Goal: Task Accomplishment & Management: Complete application form

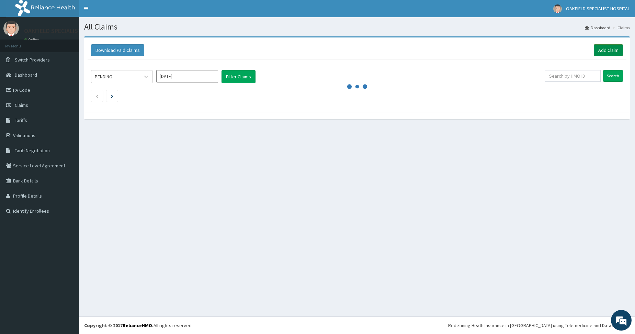
click at [612, 53] on link "Add Claim" at bounding box center [608, 50] width 29 height 12
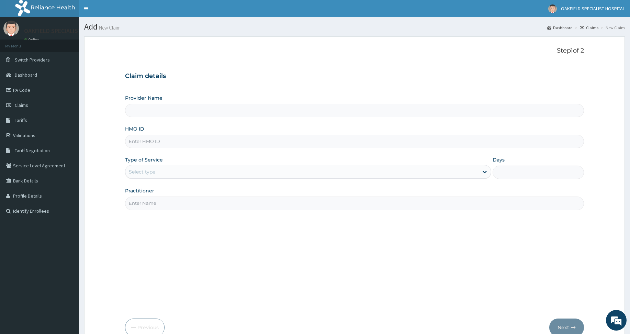
click at [166, 143] on input "HMO ID" at bounding box center [354, 141] width 459 height 13
paste input "SKN/10356/D"
type input "SKN/10356/D"
drag, startPoint x: 146, startPoint y: 175, endPoint x: 148, endPoint y: 179, distance: 4.5
click at [147, 175] on div "Select type" at bounding box center [142, 171] width 26 height 7
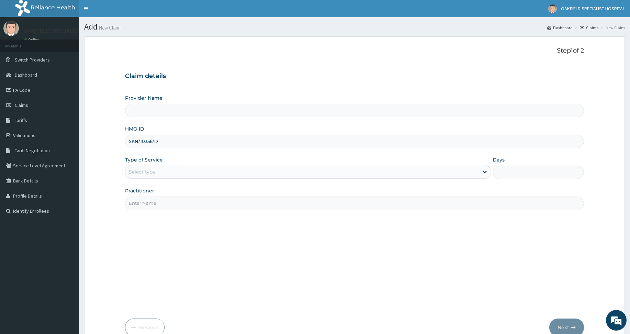
type input "Vinca Hospital Limited"
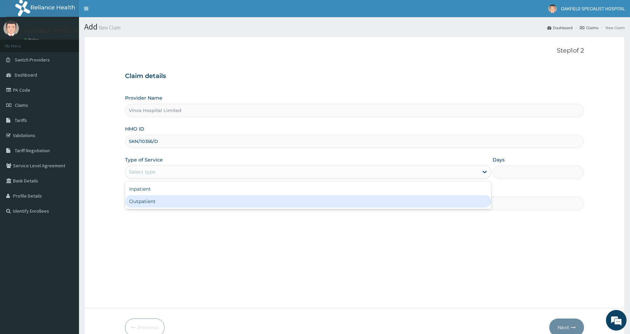
click at [147, 200] on div "Outpatient" at bounding box center [308, 201] width 366 height 12
type input "1"
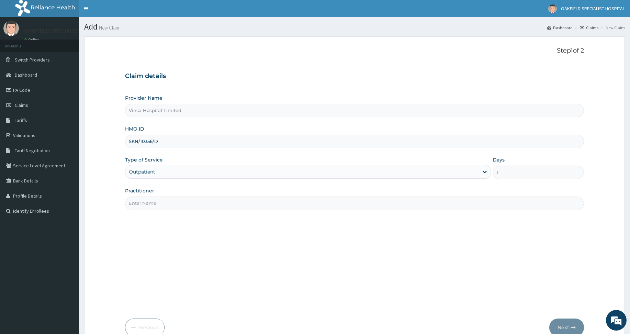
click at [147, 200] on input "Practitioner" at bounding box center [354, 203] width 459 height 13
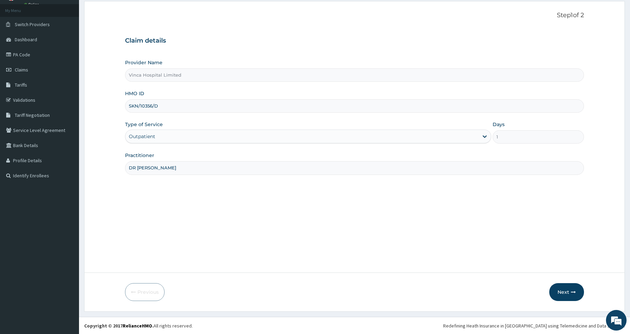
scroll to position [36, 0]
type input "DR CHUCKS"
click at [569, 293] on button "Next" at bounding box center [567, 292] width 35 height 18
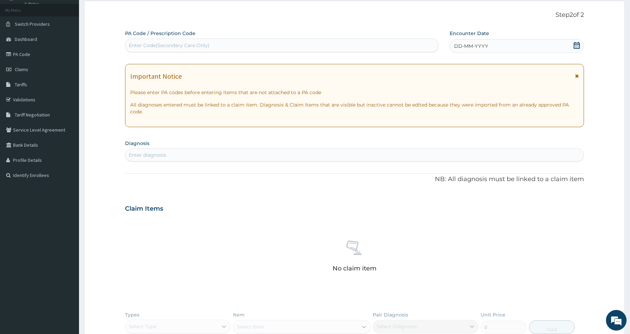
scroll to position [0, 0]
click at [151, 48] on div "Enter Code(Secondary Care Only)" at bounding box center [169, 45] width 81 height 7
paste input "PA/E9733E"
type input "PA/E9733E"
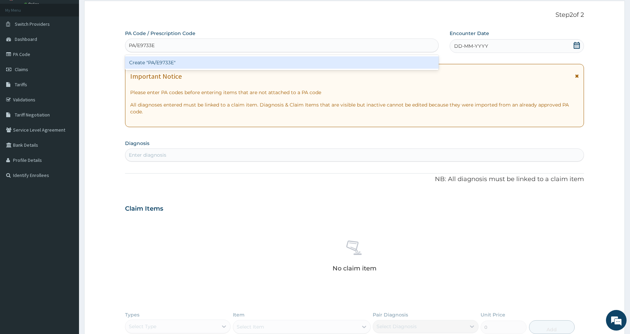
click at [151, 58] on div "Create "PA/E9733E"" at bounding box center [282, 62] width 314 height 12
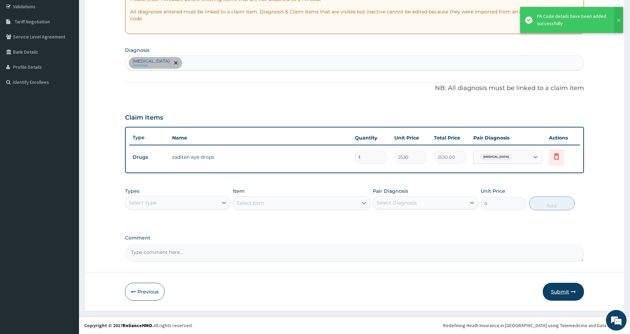
click at [557, 287] on button "Submit" at bounding box center [563, 292] width 41 height 18
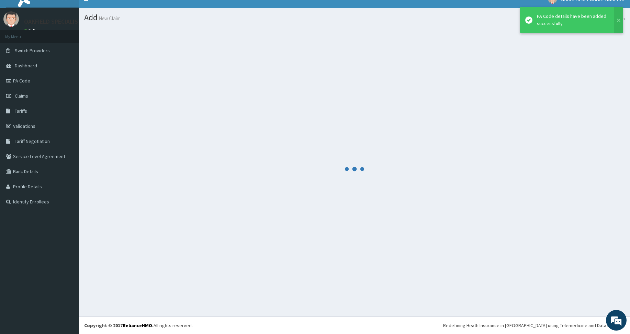
scroll to position [9, 0]
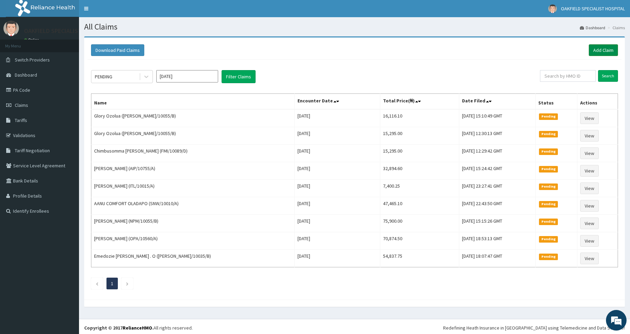
click at [595, 49] on link "Add Claim" at bounding box center [603, 50] width 29 height 12
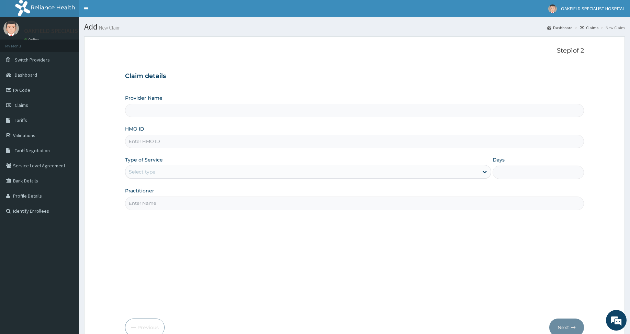
click at [134, 141] on input "HMO ID" at bounding box center [354, 141] width 459 height 13
paste input "FMI/10089/A"
type input "FMI/10089/A"
type input "Vinca Hospital Limited"
type input "FMI/10089/A"
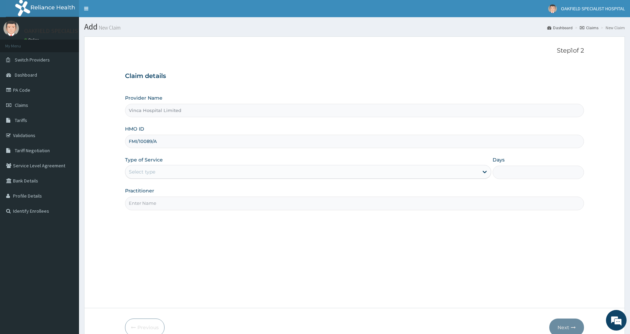
click at [153, 166] on div "Select type" at bounding box center [308, 172] width 366 height 14
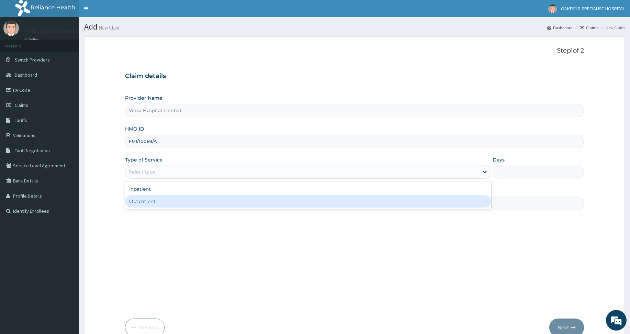
click at [144, 204] on div "Outpatient" at bounding box center [308, 201] width 366 height 12
type input "1"
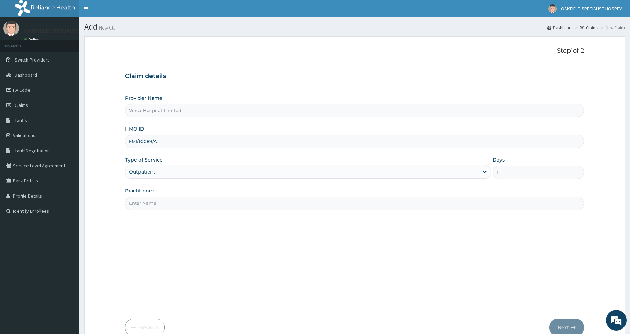
click at [145, 204] on input "Practitioner" at bounding box center [354, 203] width 459 height 13
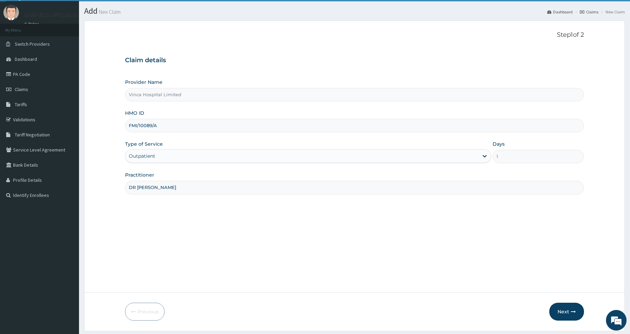
scroll to position [36, 0]
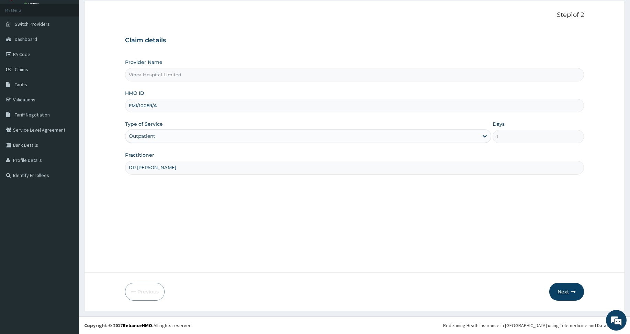
type input "DR CHUCKS"
click at [558, 291] on button "Next" at bounding box center [567, 292] width 35 height 18
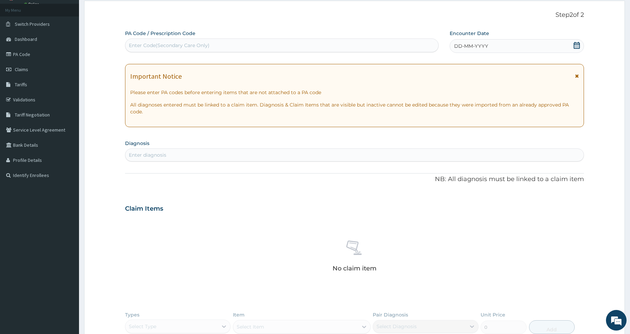
scroll to position [0, 0]
click at [168, 43] on div "Enter Code(Secondary Care Only)" at bounding box center [281, 45] width 313 height 11
paste input "PA/554EE2"
type input "PA/554EE2"
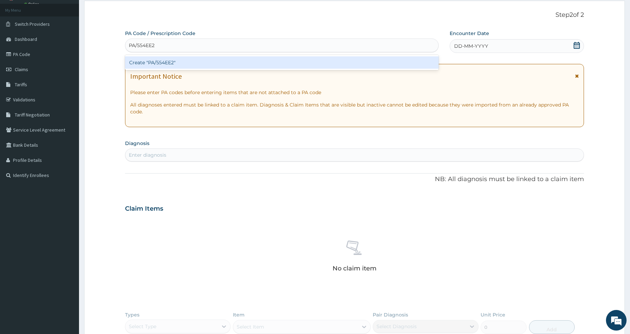
click at [159, 66] on div "Create "PA/554EE2"" at bounding box center [282, 62] width 314 height 12
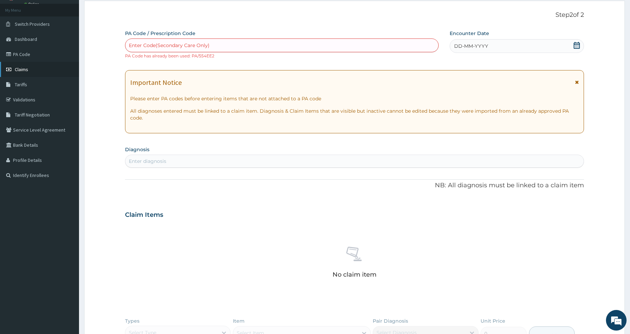
click at [24, 68] on span "Claims" at bounding box center [21, 69] width 13 height 6
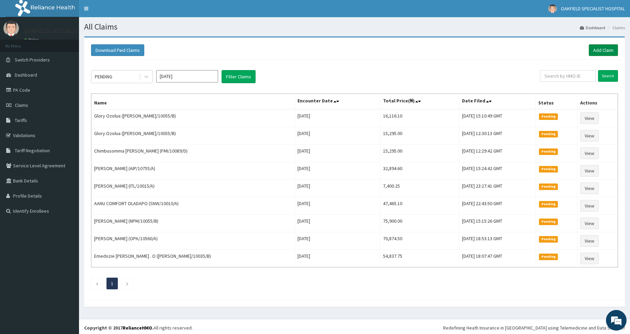
click at [605, 52] on link "Add Claim" at bounding box center [603, 50] width 29 height 12
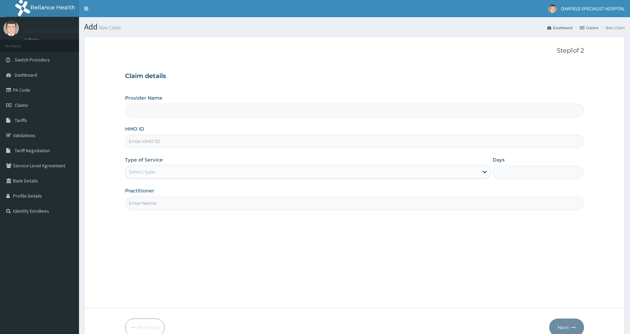
click at [170, 143] on input "HMO ID" at bounding box center [354, 141] width 459 height 13
paste input "NPM/10055/B"
type input "NPM/10055/B"
type input "Vinca Hospital Limited"
type input "NPM/10055/B"
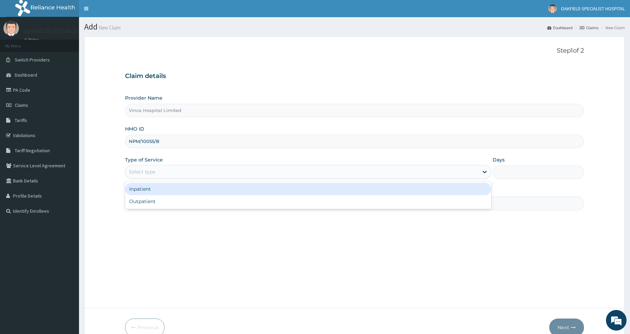
drag, startPoint x: 141, startPoint y: 175, endPoint x: 141, endPoint y: 189, distance: 14.1
click at [141, 175] on div "Select type" at bounding box center [142, 171] width 26 height 7
click at [144, 197] on div "Outpatient" at bounding box center [308, 201] width 366 height 12
type input "1"
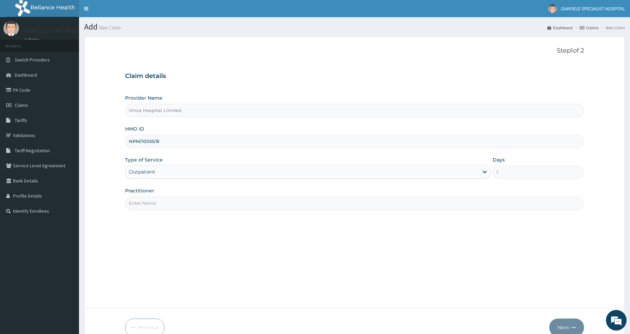
click at [144, 199] on input "Practitioner" at bounding box center [354, 203] width 459 height 13
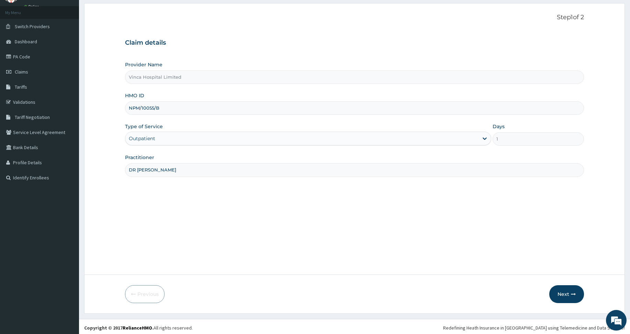
scroll to position [36, 0]
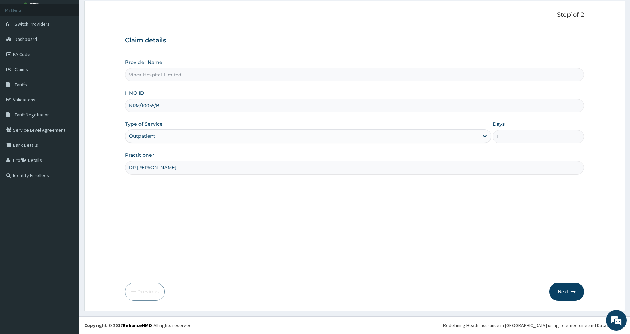
type input "DR CHUCKS"
click at [563, 297] on button "Next" at bounding box center [567, 292] width 35 height 18
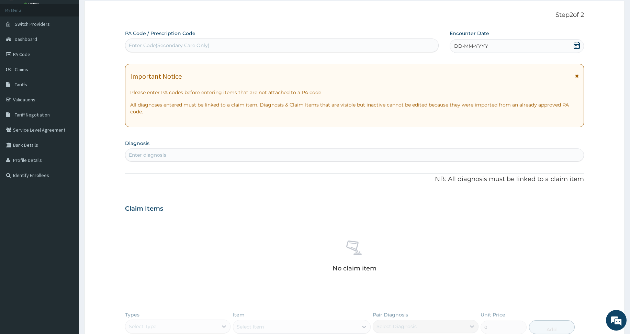
drag, startPoint x: 152, startPoint y: 48, endPoint x: 146, endPoint y: 49, distance: 6.4
click at [152, 47] on div "Enter Code(Secondary Care Only)" at bounding box center [169, 45] width 81 height 7
click at [181, 43] on div "Enter Code(Secondary Care Only)" at bounding box center [169, 45] width 81 height 7
drag, startPoint x: 180, startPoint y: 44, endPoint x: 141, endPoint y: 48, distance: 39.7
click at [141, 48] on div "Enter Code(Secondary Care Only)" at bounding box center [169, 45] width 81 height 7
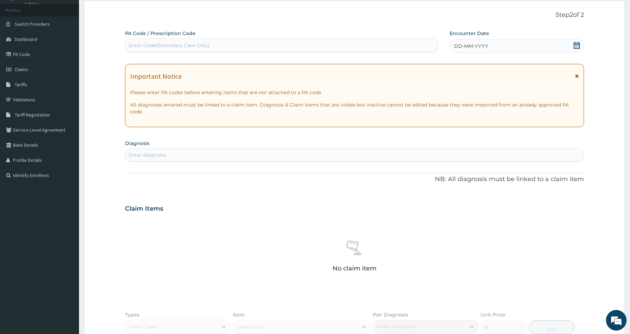
click at [140, 45] on div "Enter Code(Secondary Care Only)" at bounding box center [169, 45] width 81 height 7
drag, startPoint x: 140, startPoint y: 45, endPoint x: 139, endPoint y: 50, distance: 4.5
click at [139, 50] on div "Enter Code(Secondary Care Only)" at bounding box center [281, 45] width 313 height 11
click at [134, 46] on div "Enter Code(Secondary Care Only)" at bounding box center [169, 45] width 81 height 7
paste input "PA/0DDA9B"
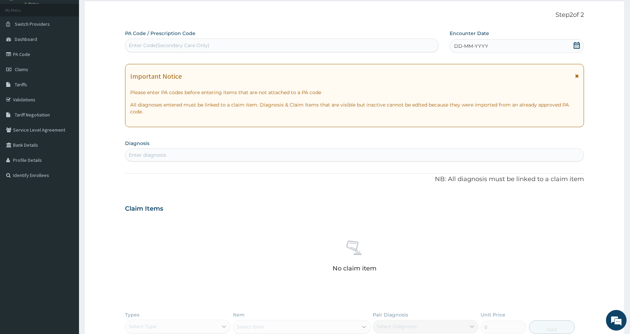
type input "PA/0DDA9B"
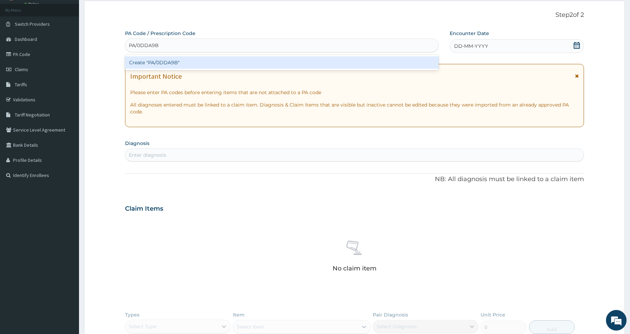
click at [147, 62] on div "Create "PA/0DDA9B"" at bounding box center [282, 62] width 314 height 12
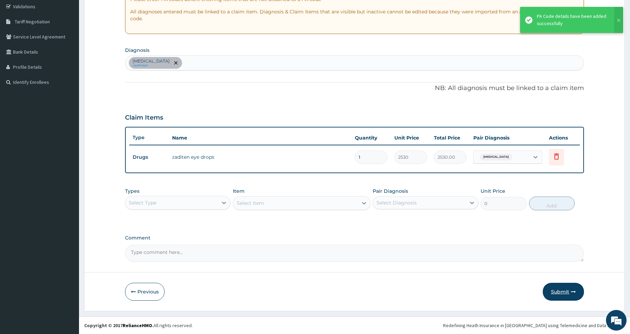
click at [560, 288] on button "Submit" at bounding box center [563, 292] width 41 height 18
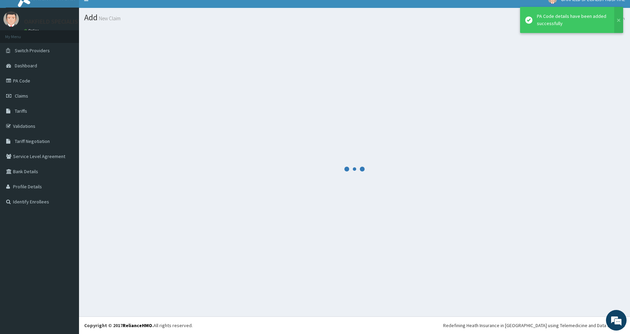
scroll to position [9, 0]
